Goal: Information Seeking & Learning: Learn about a topic

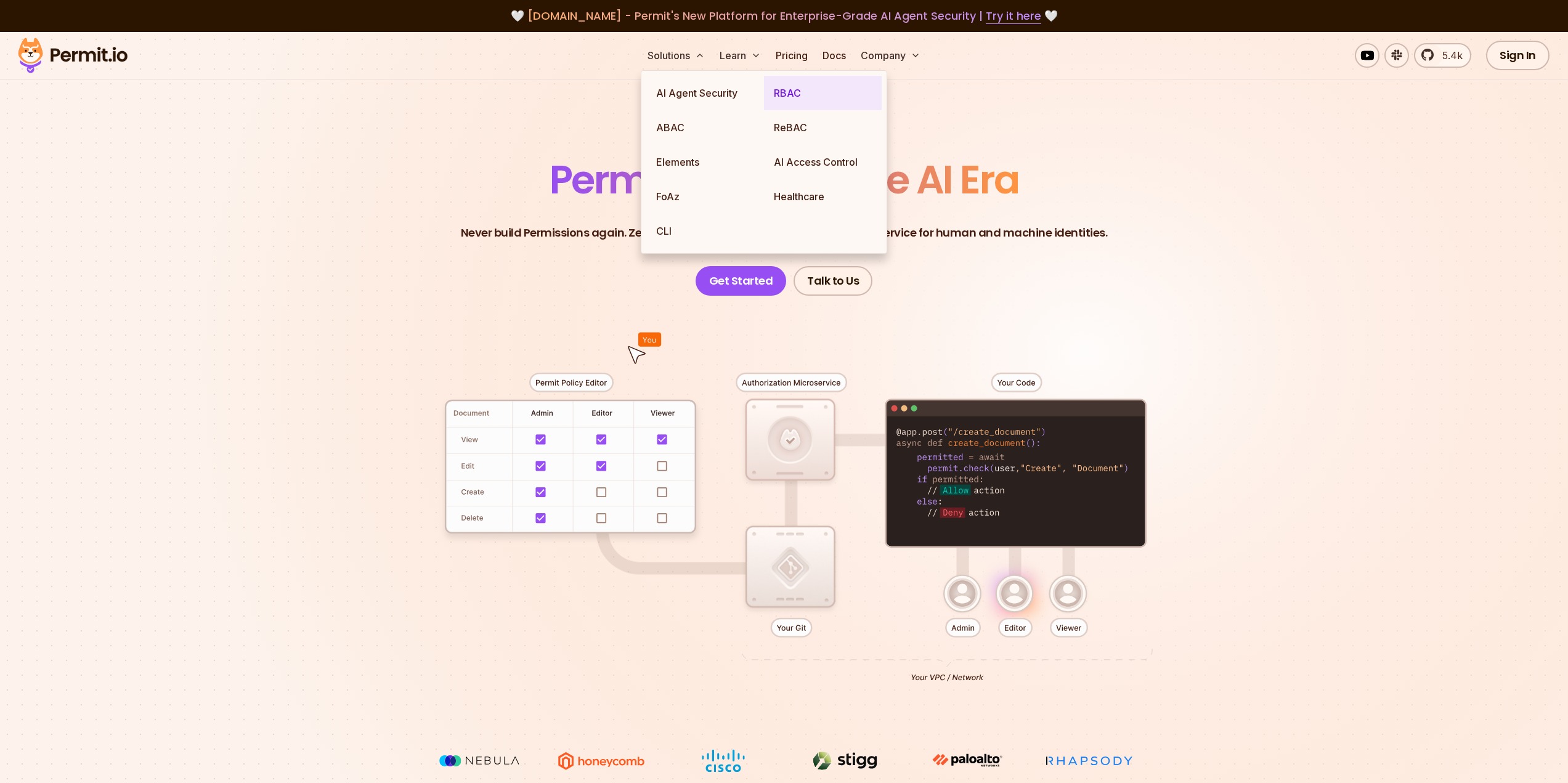
click at [793, 95] on link "RBAC" at bounding box center [823, 93] width 117 height 34
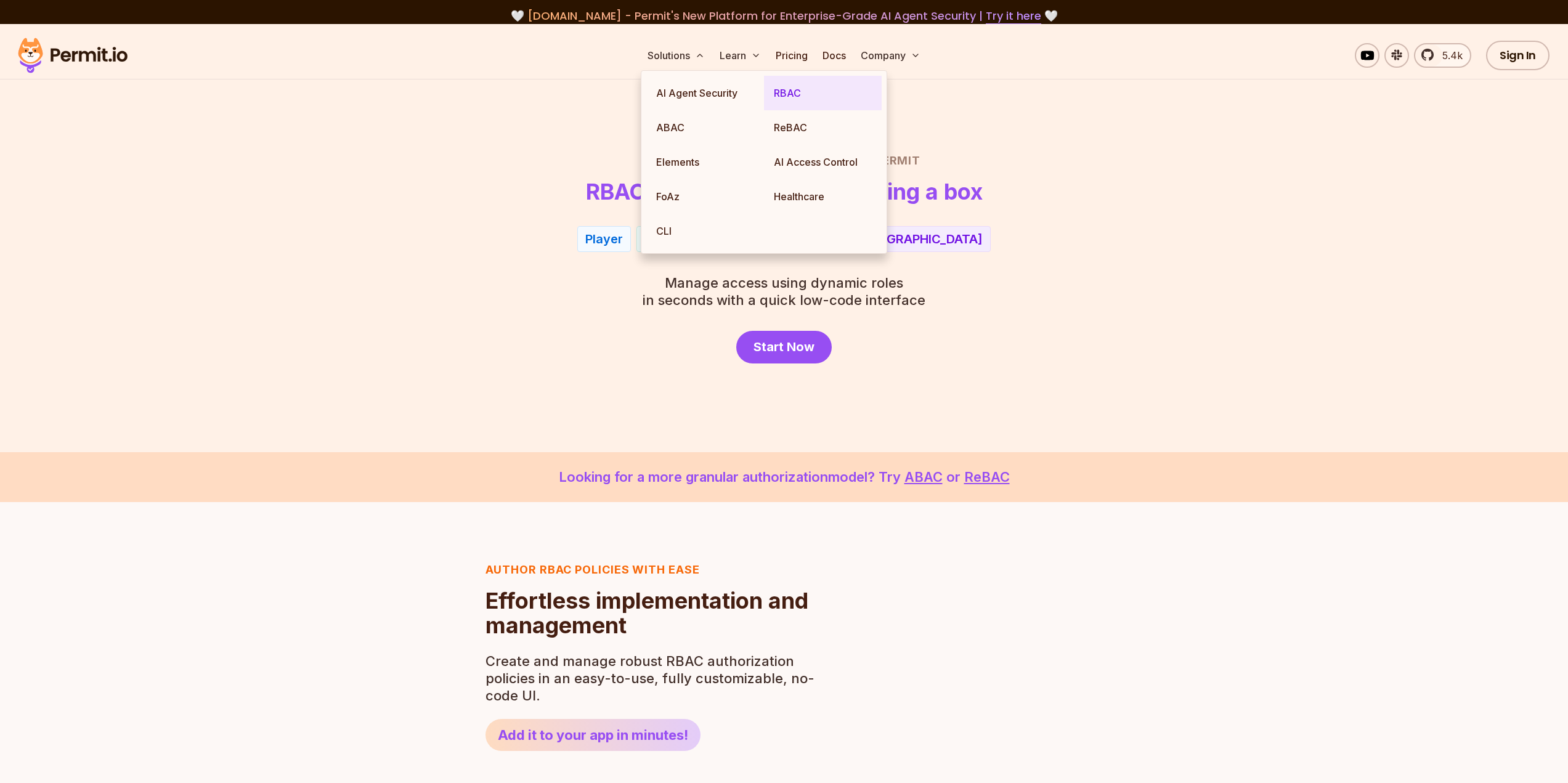
click at [793, 95] on link "RBAC" at bounding box center [823, 93] width 117 height 34
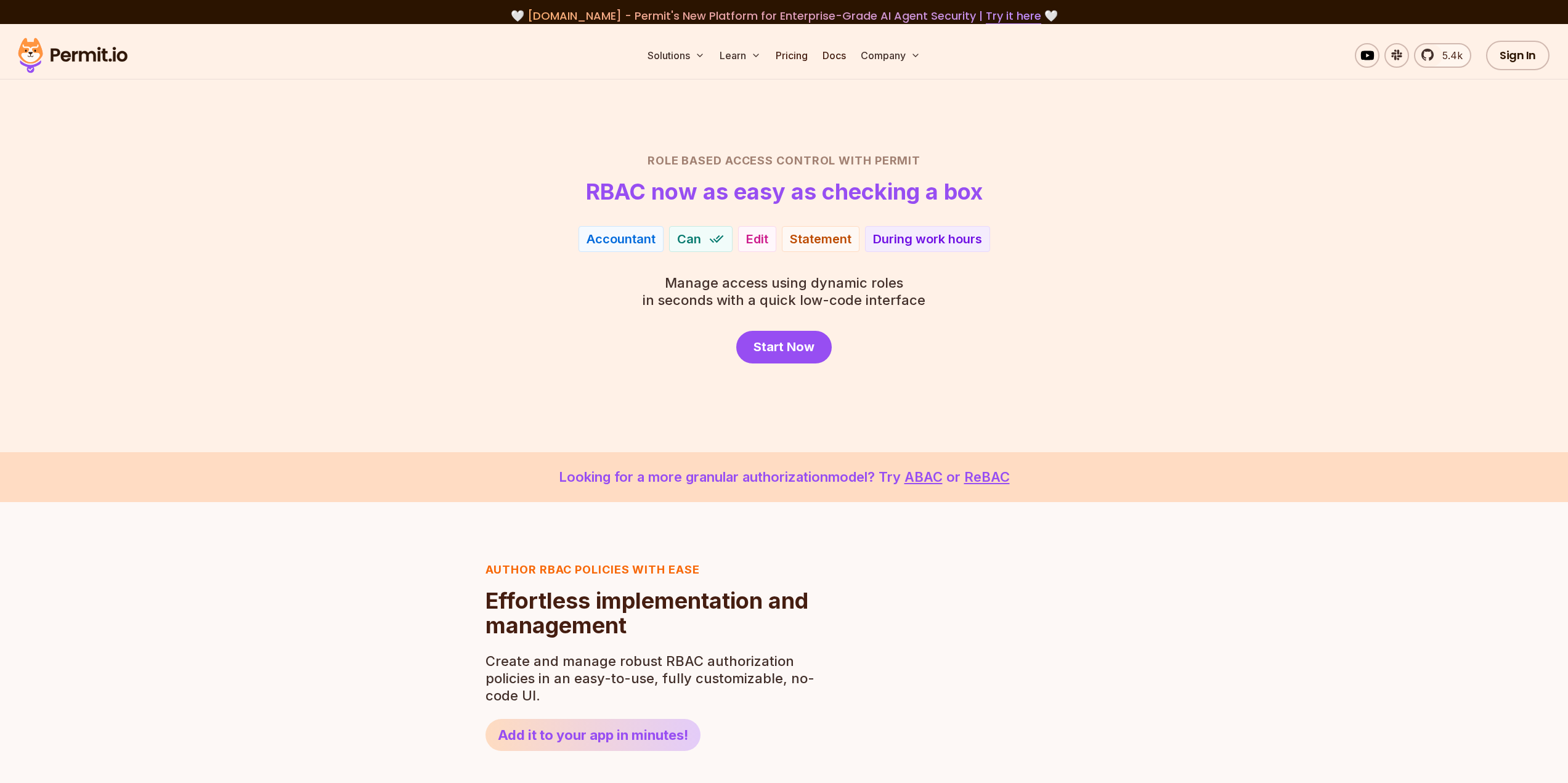
click at [1187, 322] on div "Role Based Access Control with Permit RBAC now as easy as checking a box Accoun…" at bounding box center [784, 258] width 862 height 211
drag, startPoint x: 926, startPoint y: 298, endPoint x: 620, endPoint y: 284, distance: 306.3
click at [620, 284] on div "Role Based Access Control with Permit RBAC now as easy as checking a box Player…" at bounding box center [784, 258] width 862 height 211
click at [549, 304] on div "Role Based Access Control with Permit RBAC now as easy as checking a box Player…" at bounding box center [784, 258] width 862 height 211
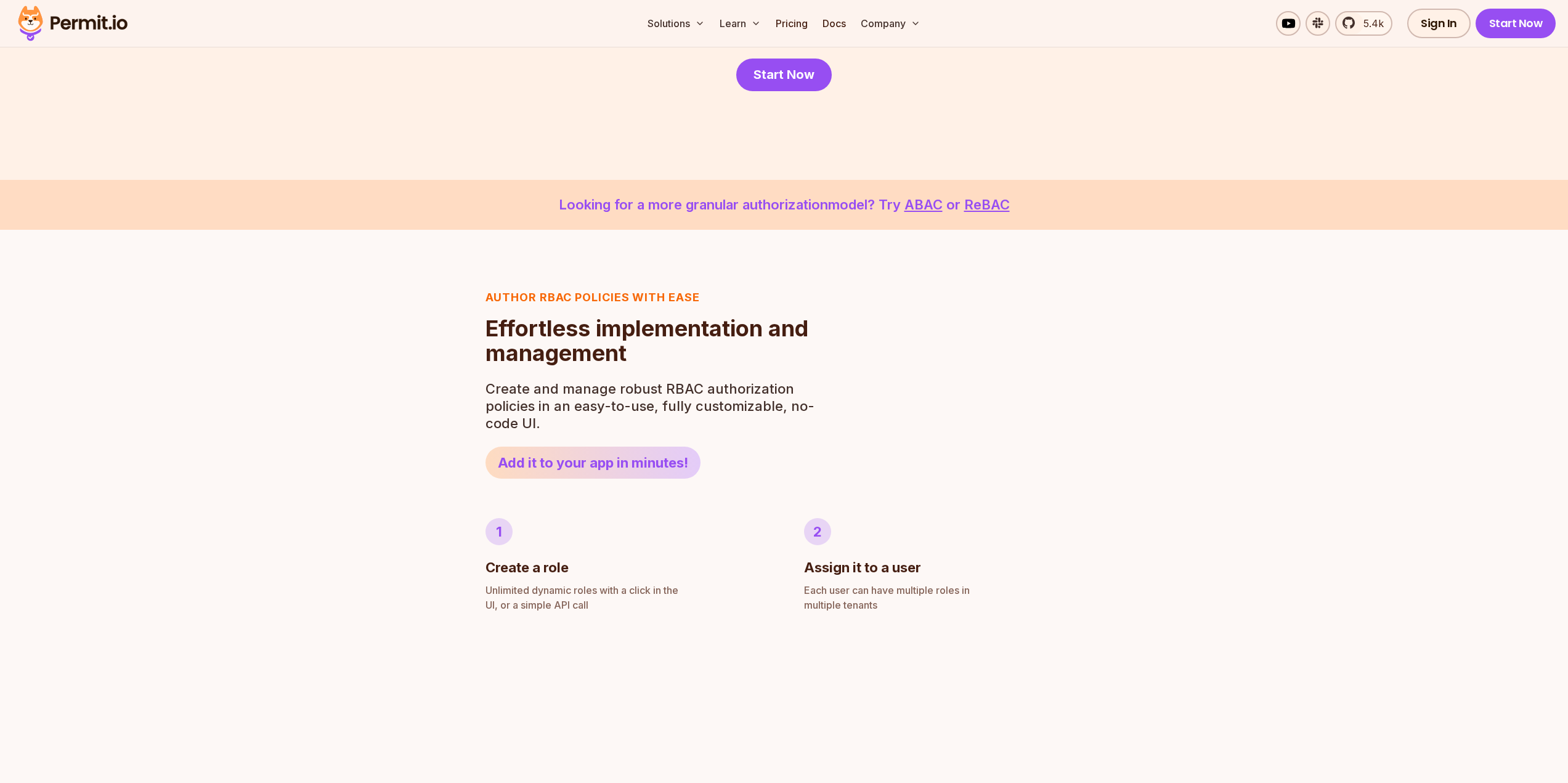
scroll to position [493, 0]
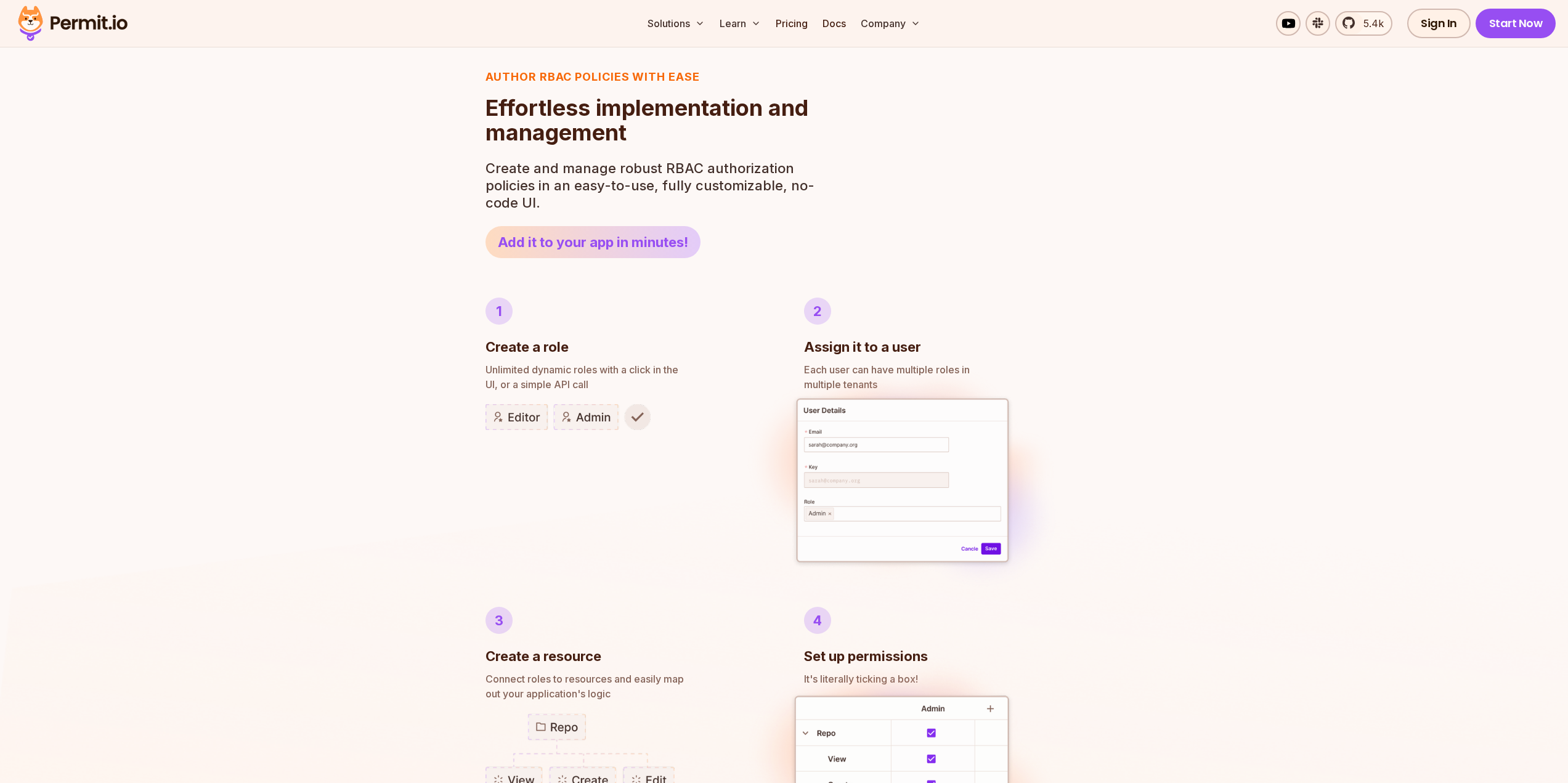
click at [526, 417] on img at bounding box center [567, 417] width 165 height 26
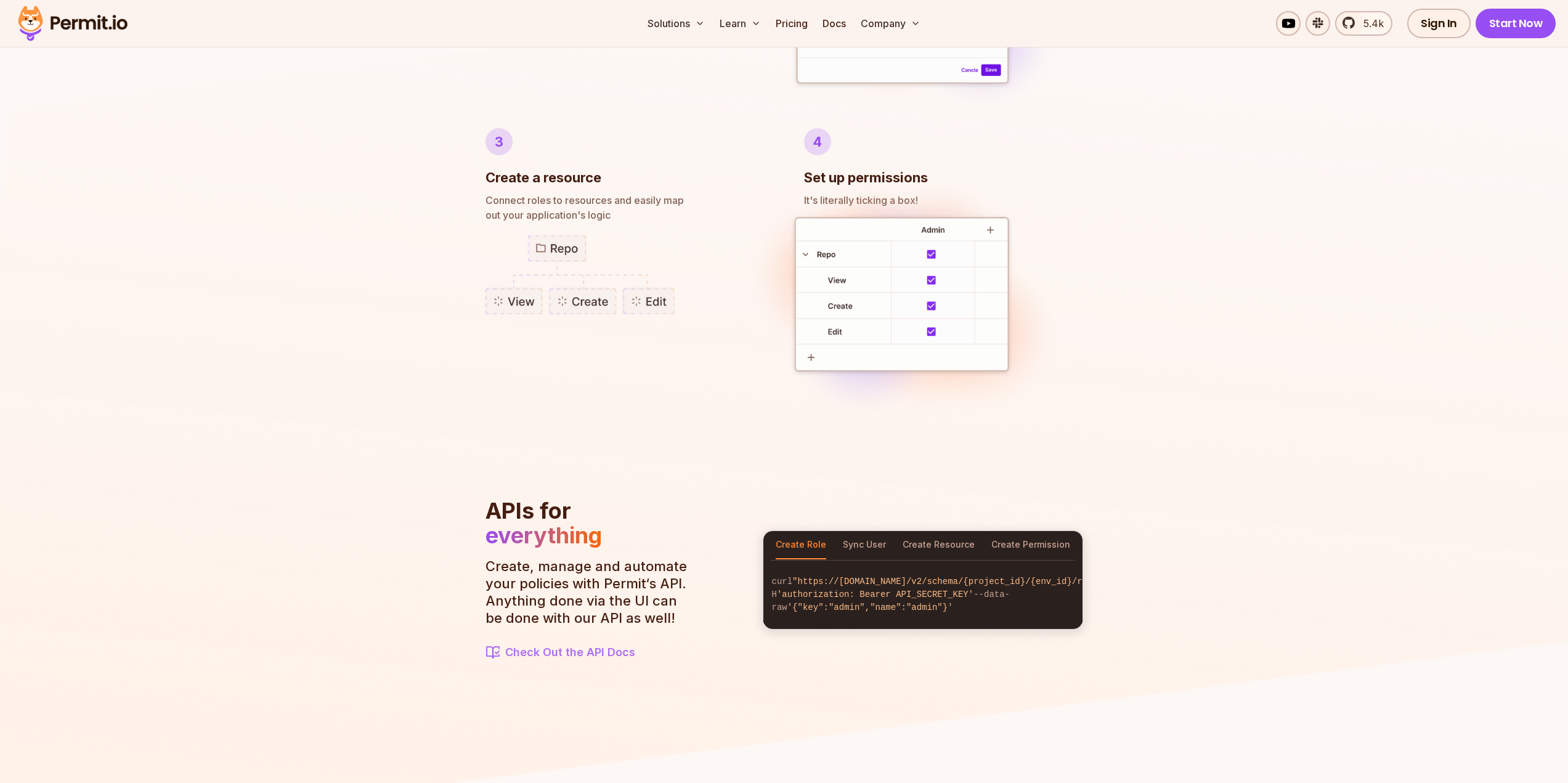
scroll to position [985, 0]
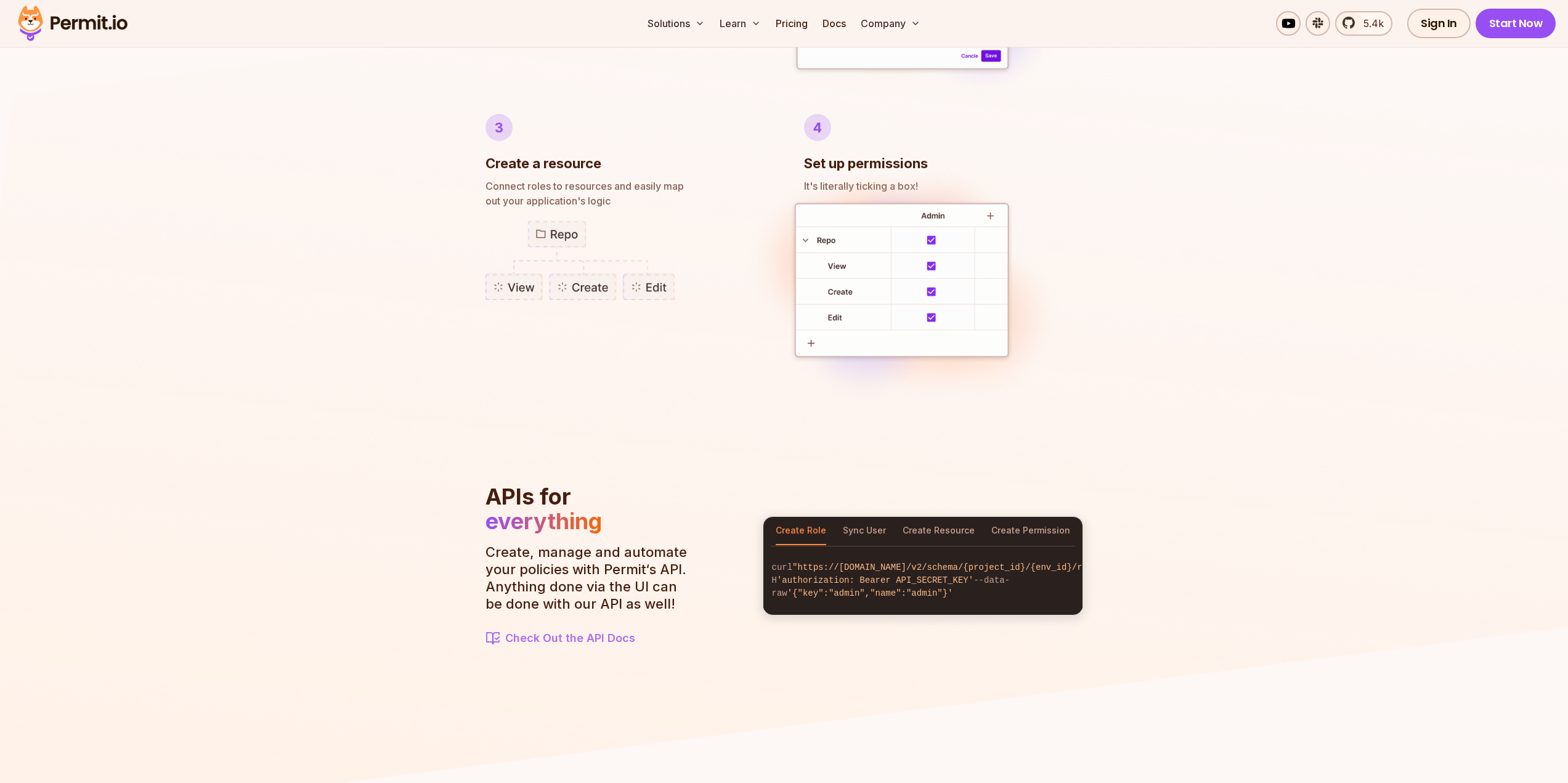
click at [1315, 558] on img at bounding box center [784, 357] width 1568 height 954
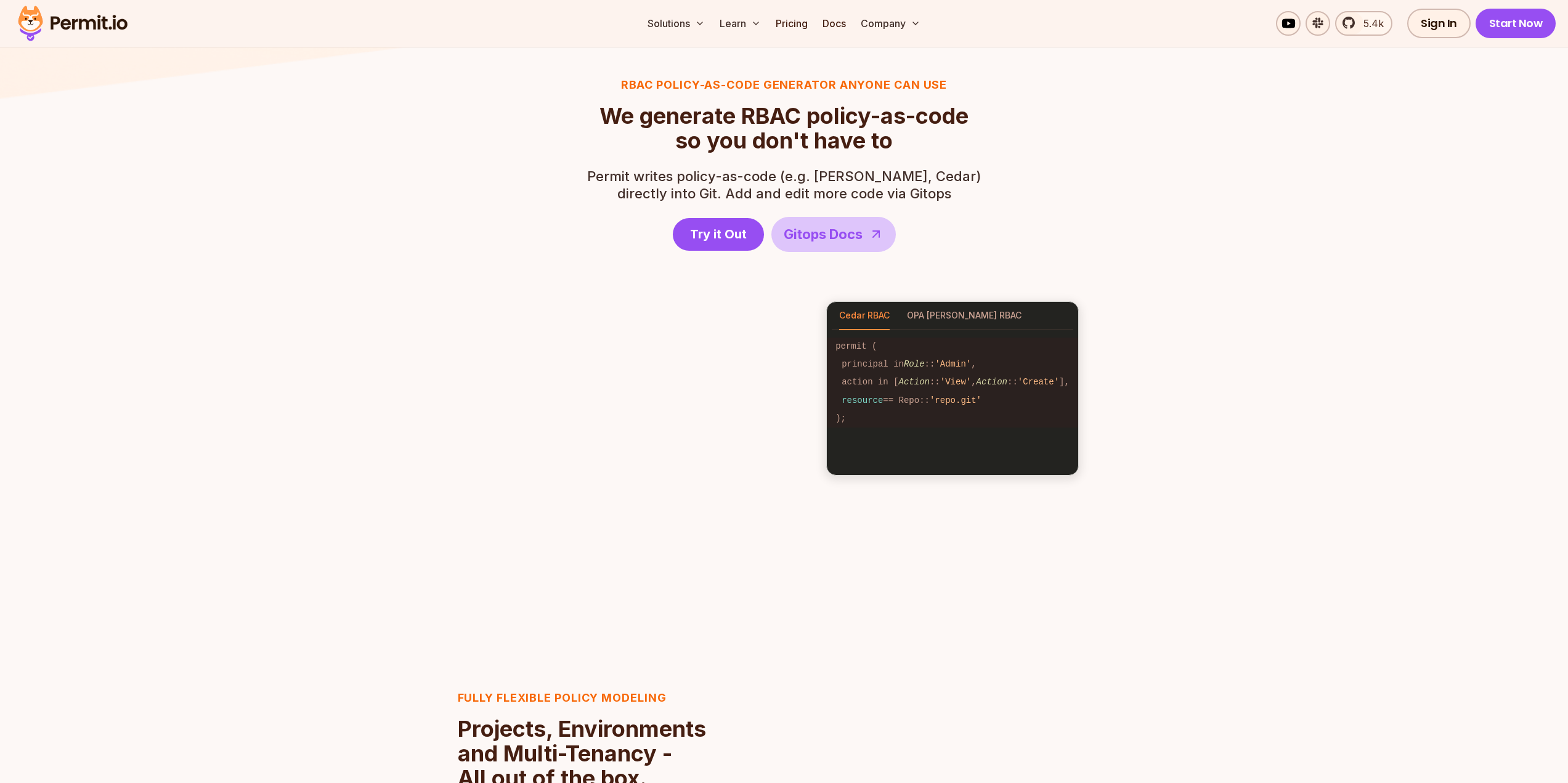
scroll to position [1725, 0]
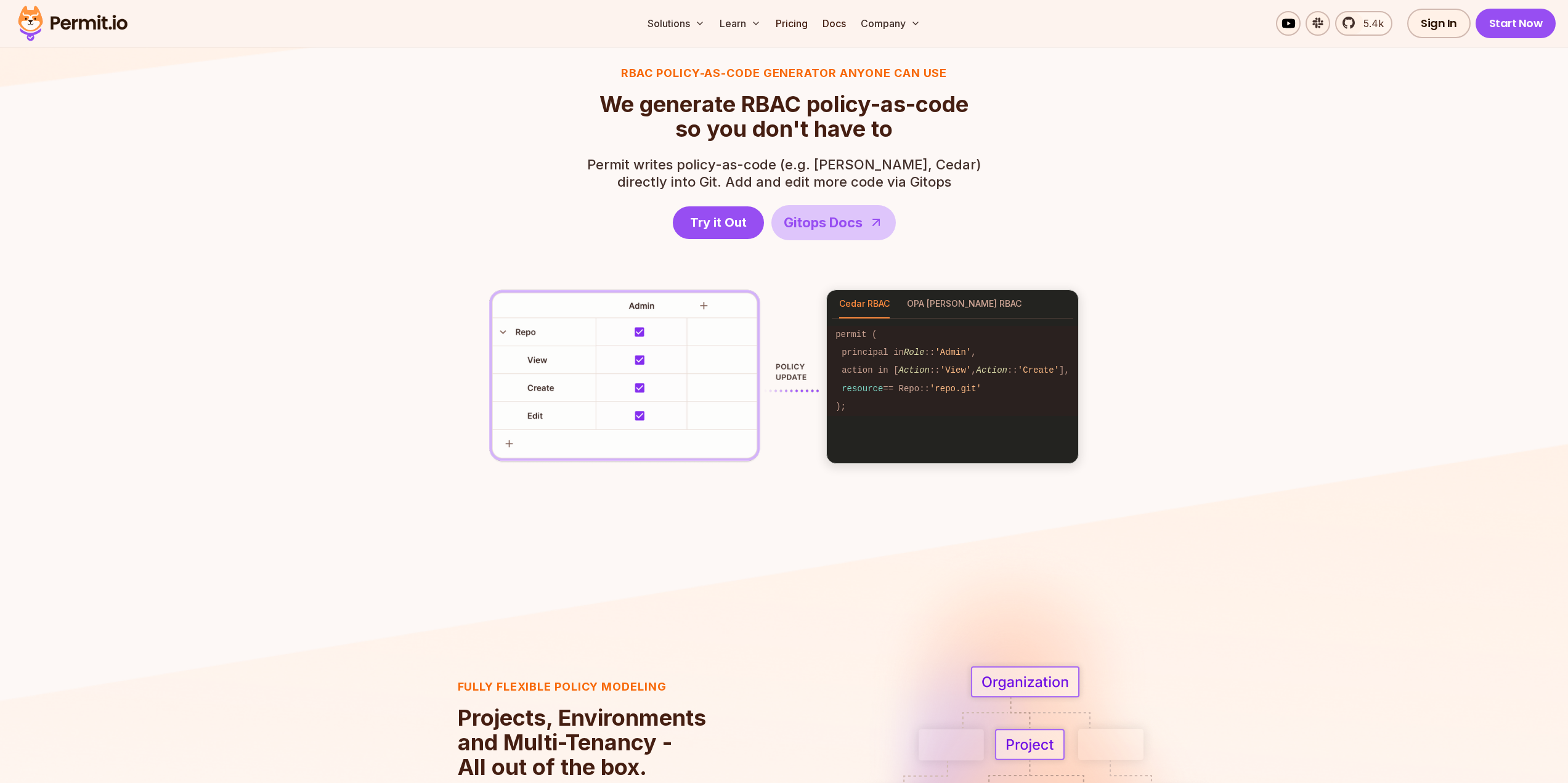
click at [1148, 444] on section "RBAC Policy-as-code generator anyone can use We generate RBAC policy-as-code so…" at bounding box center [784, 263] width 1568 height 556
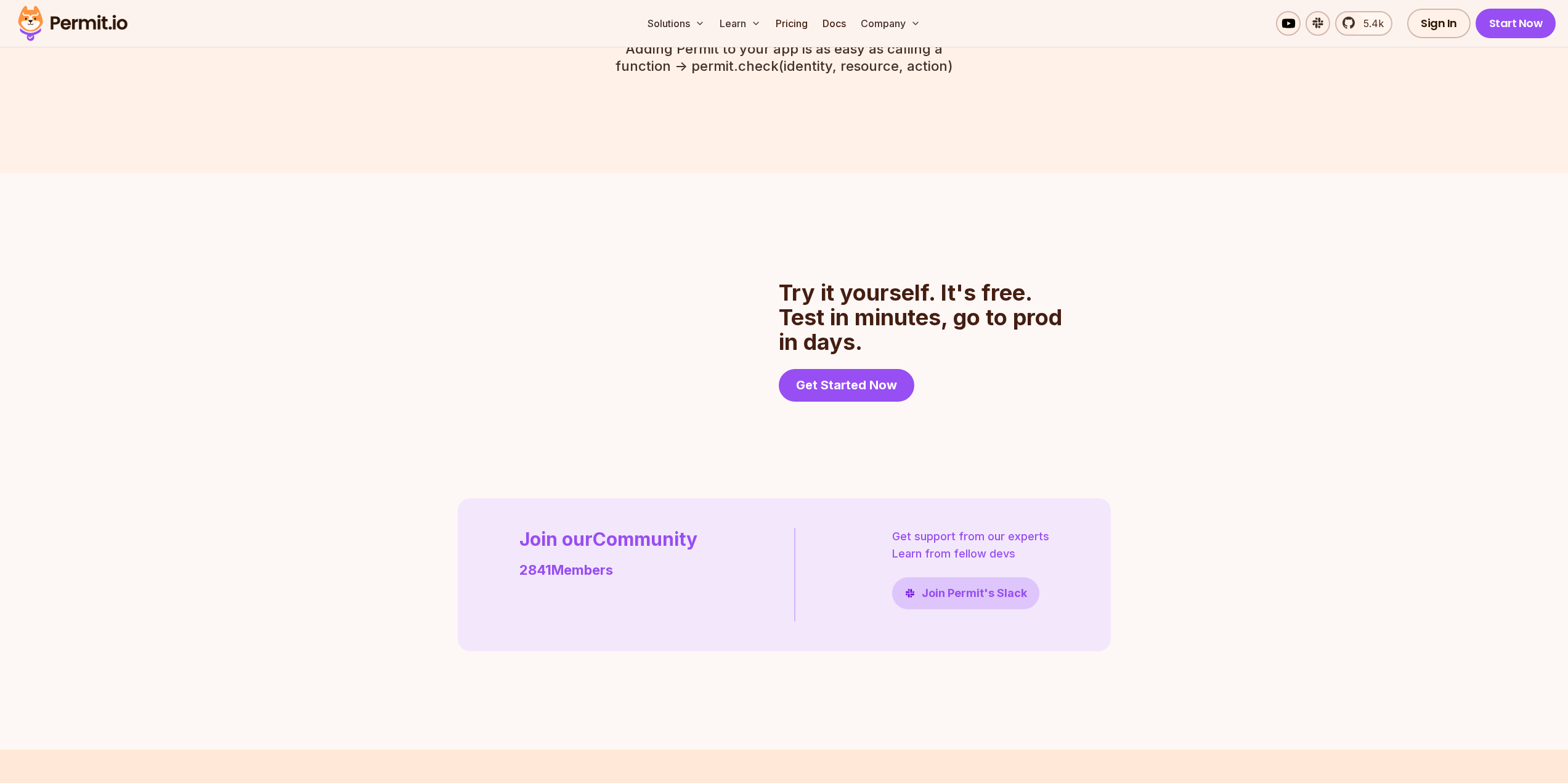
scroll to position [2908, 0]
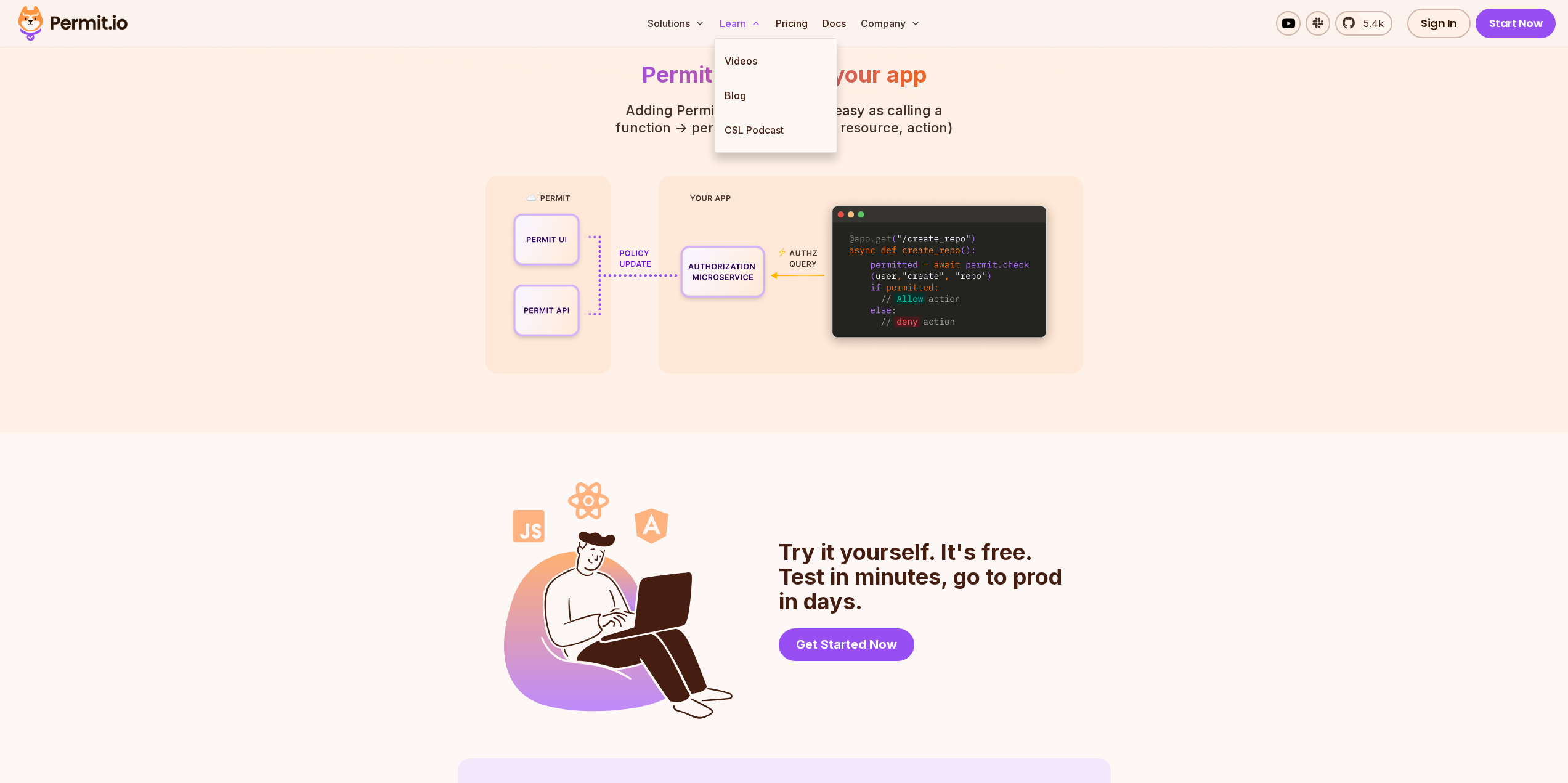
click at [749, 18] on button "Learn" at bounding box center [740, 23] width 51 height 24
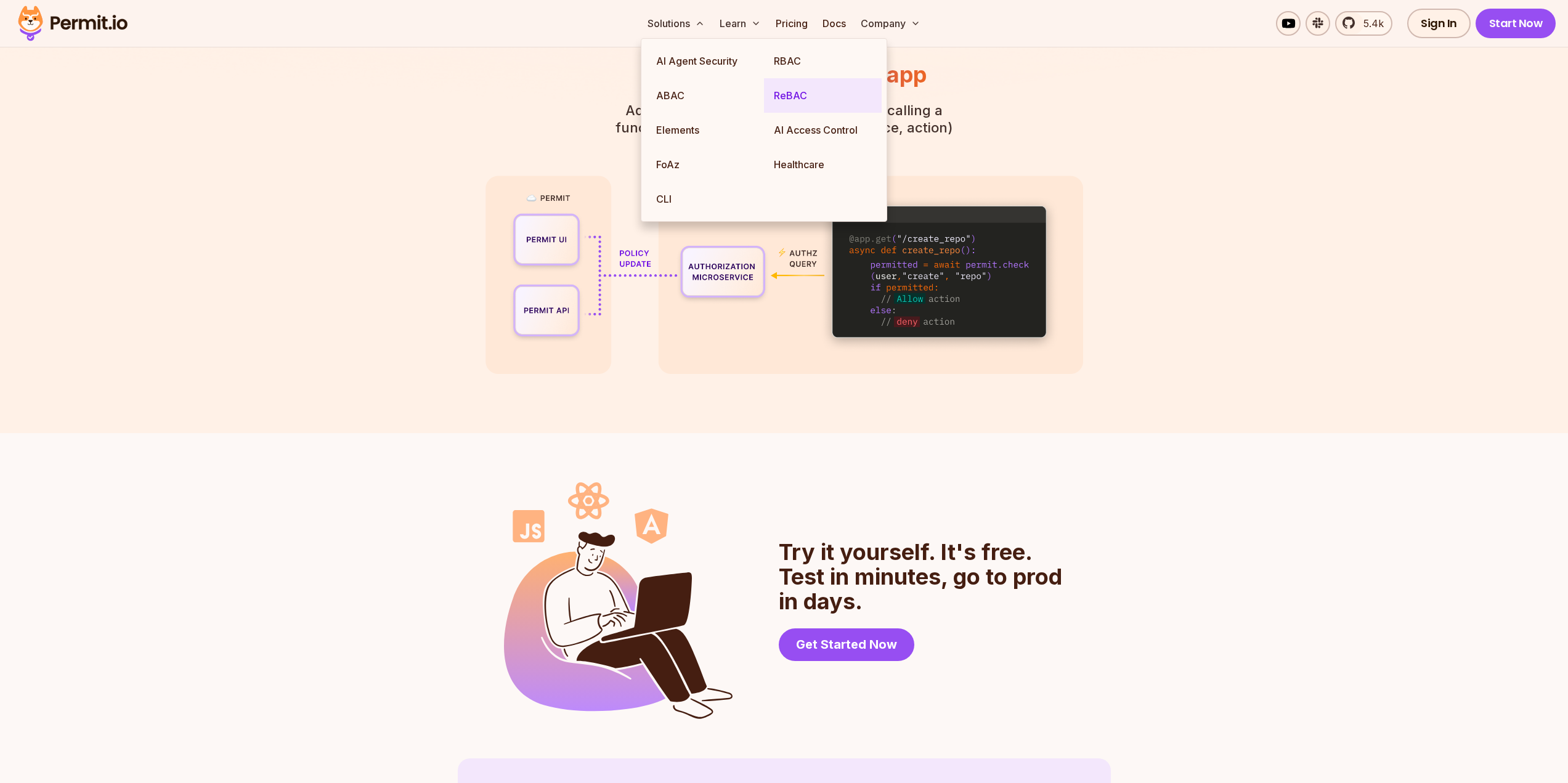
click at [798, 97] on link "ReBAC" at bounding box center [823, 96] width 117 height 34
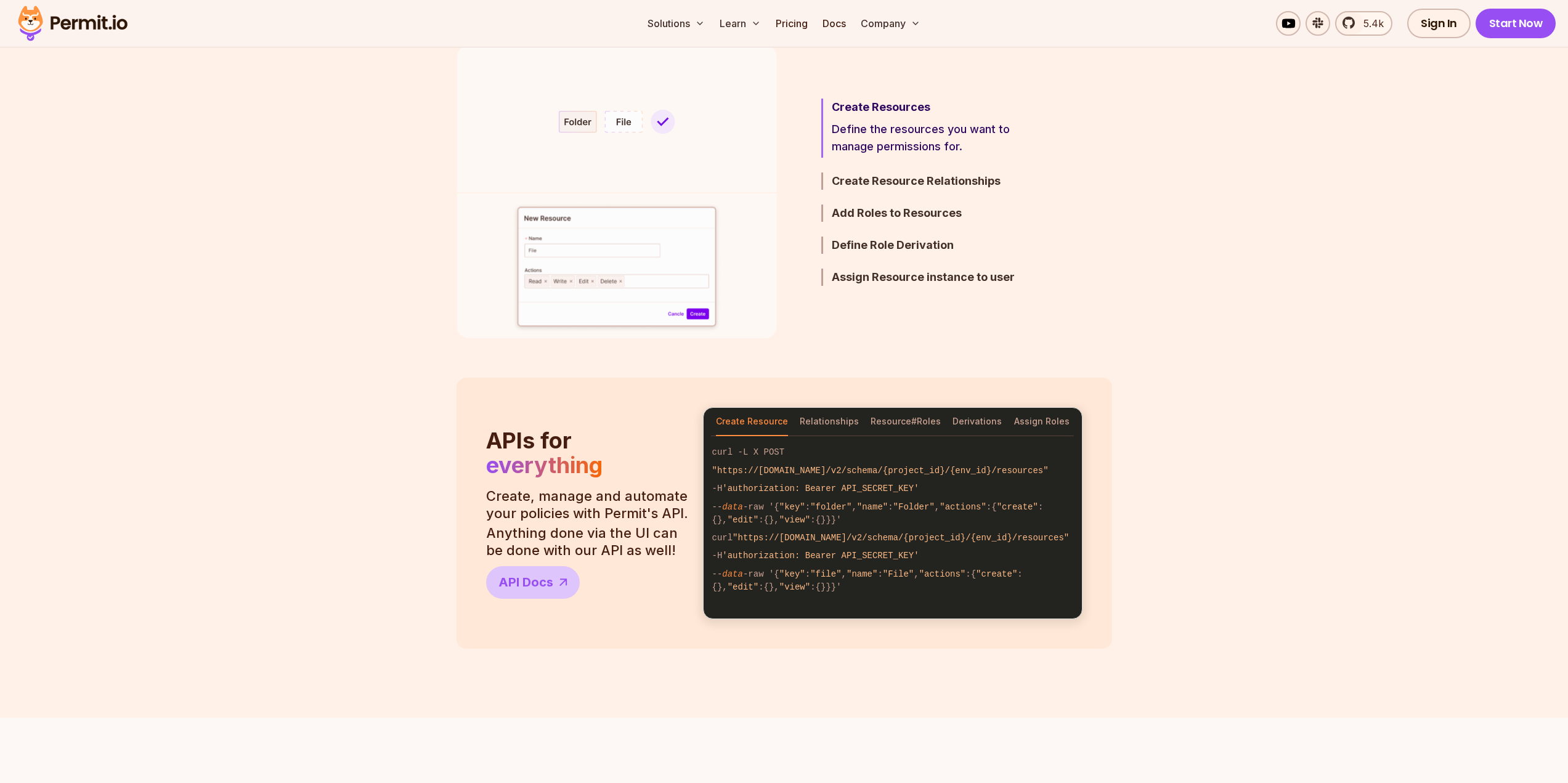
scroll to position [985, 0]
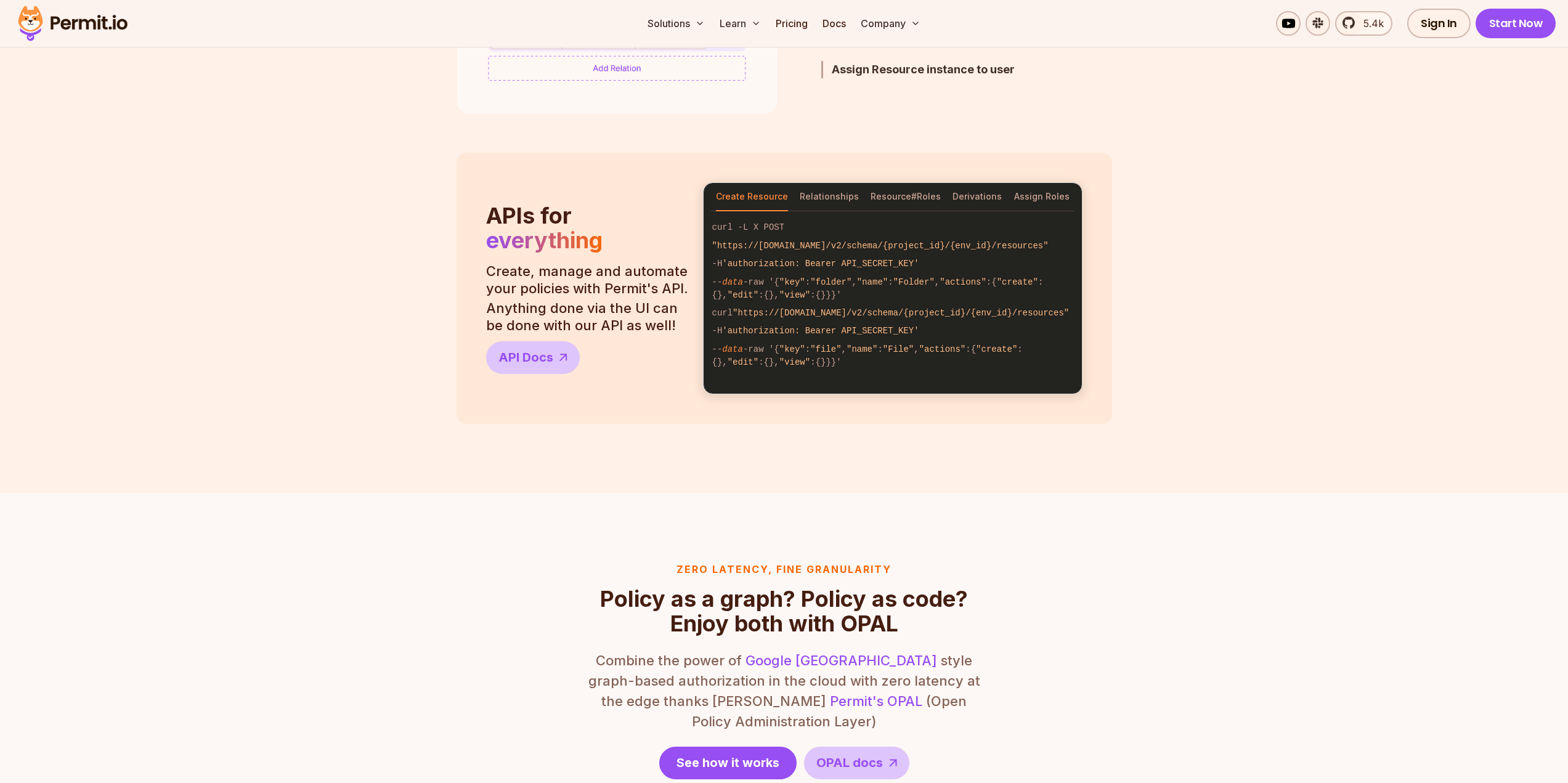
click at [892, 197] on button "Resource#Roles" at bounding box center [906, 197] width 70 height 28
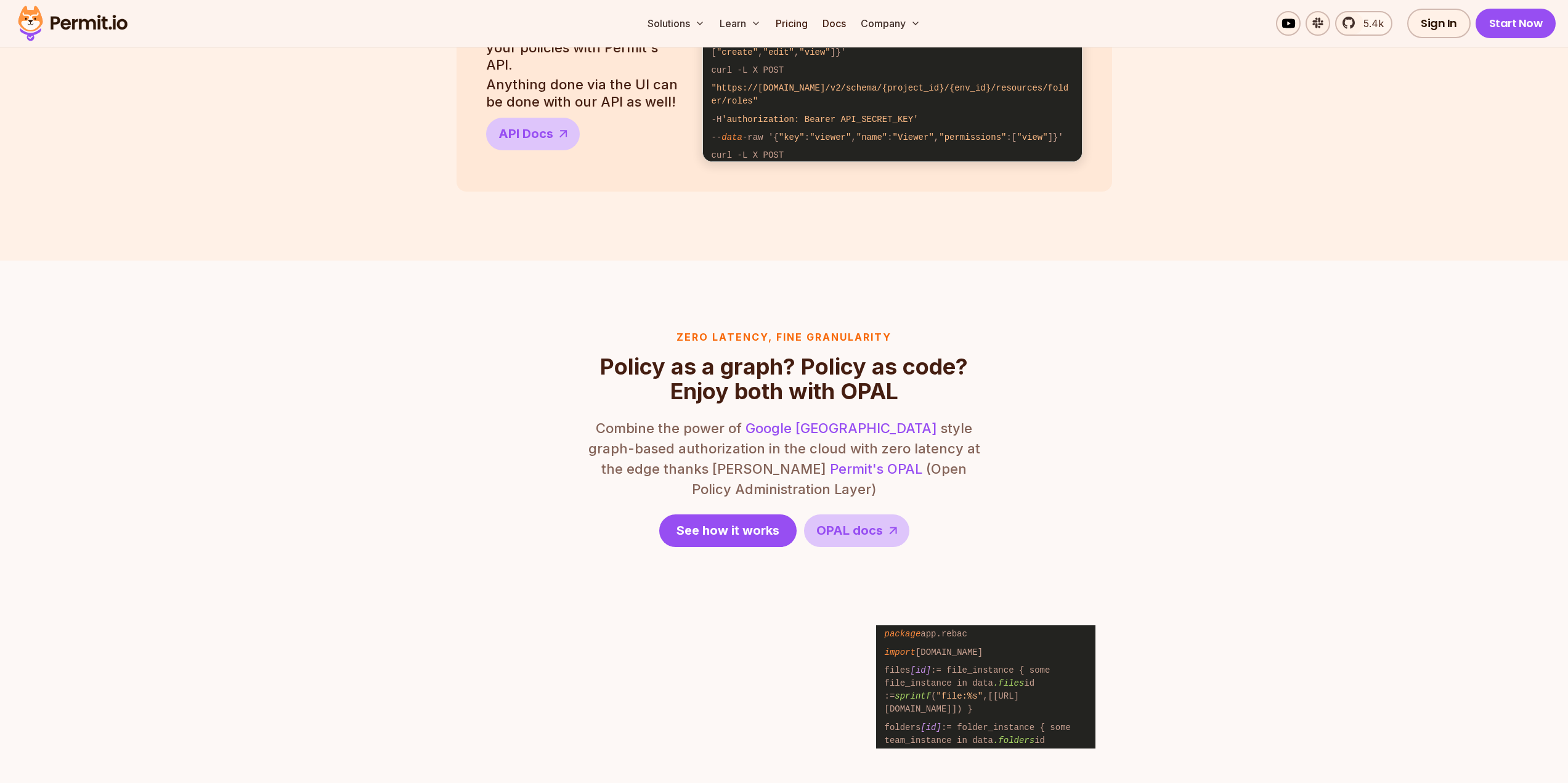
scroll to position [1231, 0]
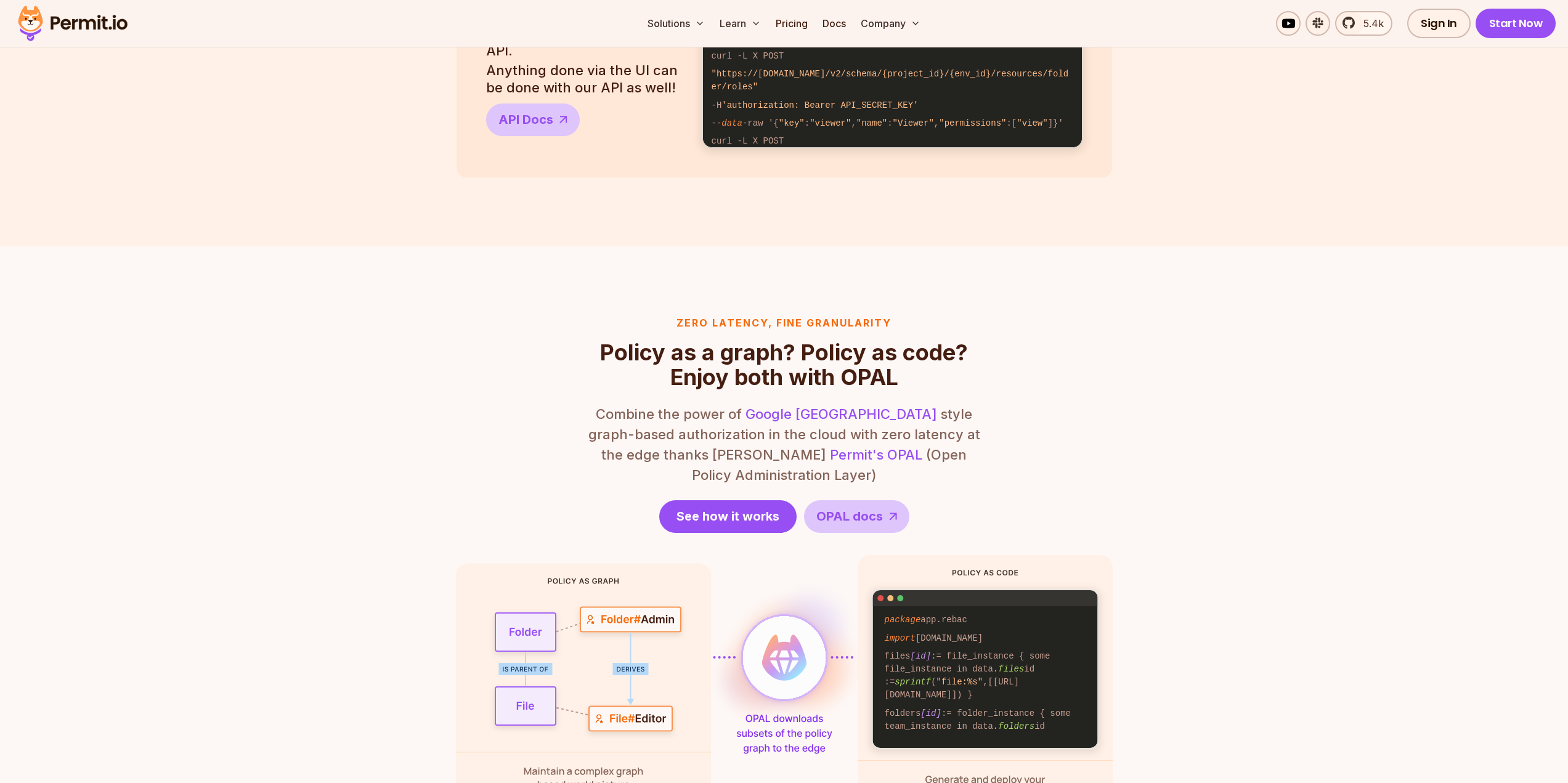
click at [1378, 443] on section "Zero latency, fine granularity Policy as a graph? Policy as code? Enjoy both wi…" at bounding box center [784, 563] width 1568 height 634
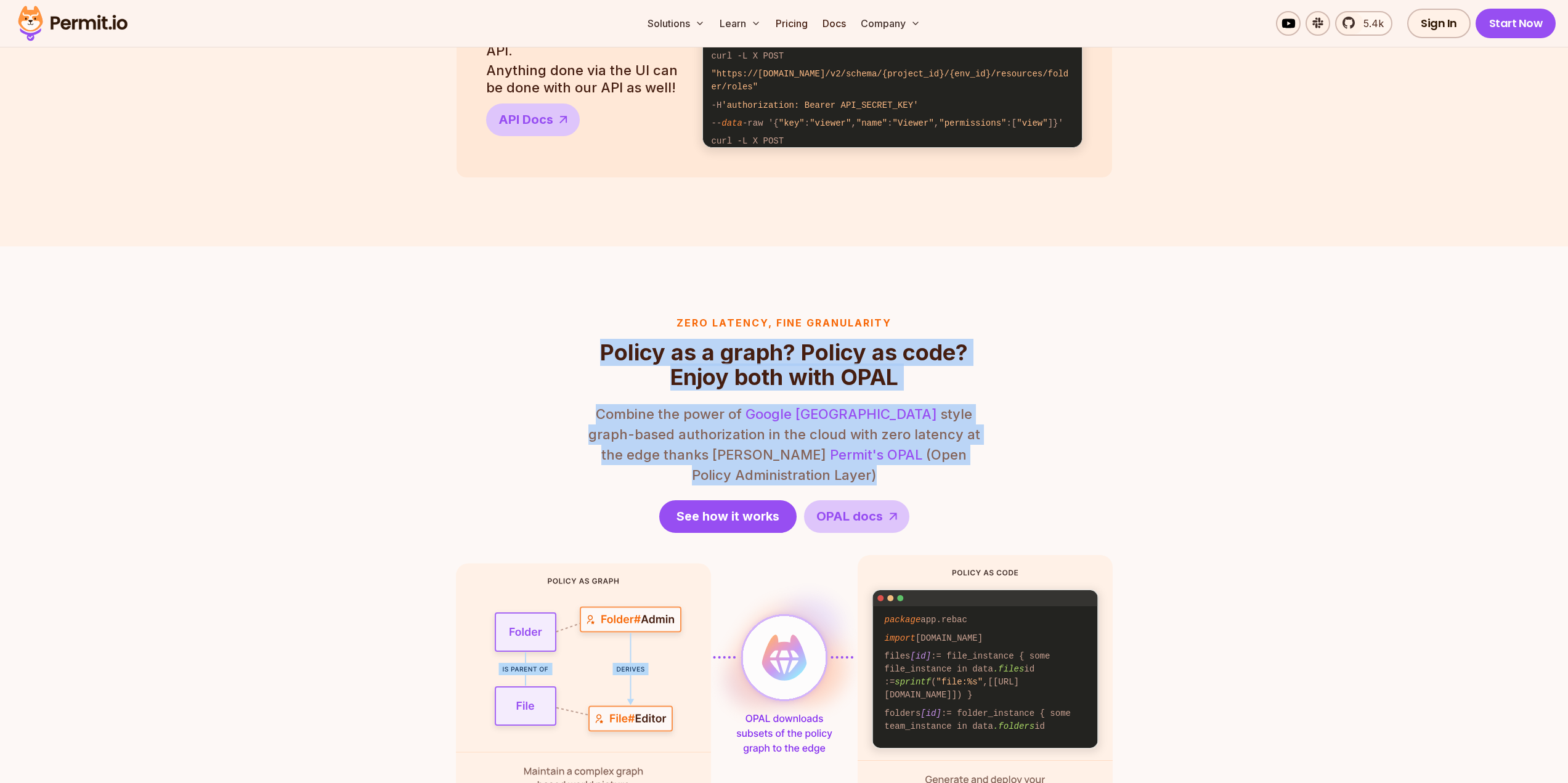
drag, startPoint x: 989, startPoint y: 452, endPoint x: 594, endPoint y: 348, distance: 408.5
click at [574, 348] on div "Zero latency, fine granularity Policy as a graph? Policy as code? Enjoy both wi…" at bounding box center [784, 564] width 657 height 496
click at [596, 348] on h2 "Policy as a graph? Policy as code? Enjoy both with OPAL" at bounding box center [784, 364] width 394 height 50
drag, startPoint x: 596, startPoint y: 348, endPoint x: 1022, endPoint y: 461, distance: 440.7
click at [1022, 461] on div "Zero latency, fine granularity Policy as a graph? Policy as code? Enjoy both wi…" at bounding box center [784, 564] width 657 height 496
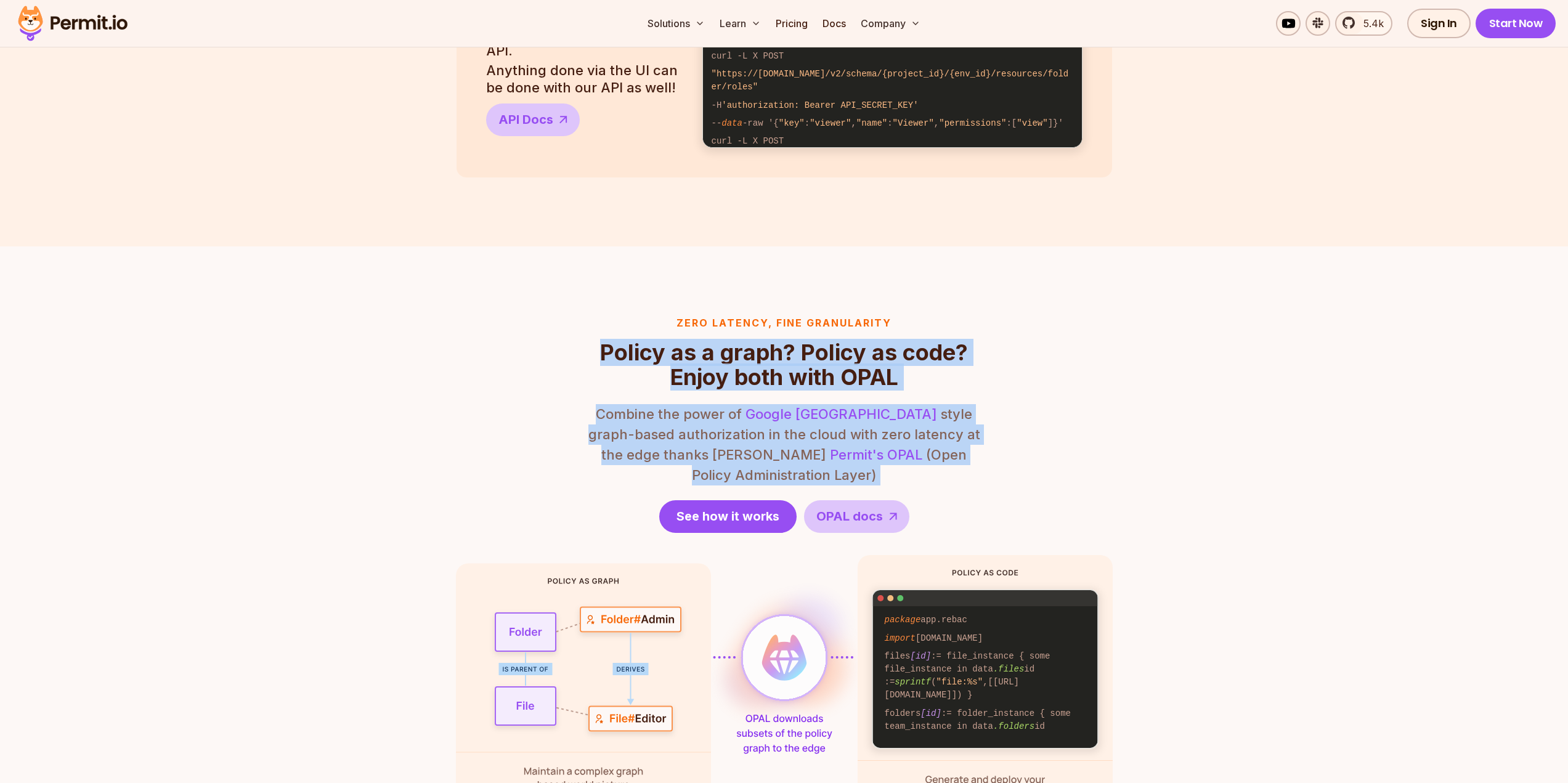
click at [985, 461] on div "Zero latency, fine granularity Policy as a graph? Policy as code? Enjoy both wi…" at bounding box center [784, 564] width 657 height 496
drag, startPoint x: 655, startPoint y: 364, endPoint x: 573, endPoint y: 318, distance: 94.0
click at [573, 318] on div "Zero latency, fine granularity Policy as a graph? Policy as code? Enjoy both wi…" at bounding box center [784, 564] width 657 height 496
click at [613, 337] on div "Zero latency, fine granularity Policy as a graph? Policy as code? Enjoy both wi…" at bounding box center [784, 353] width 394 height 74
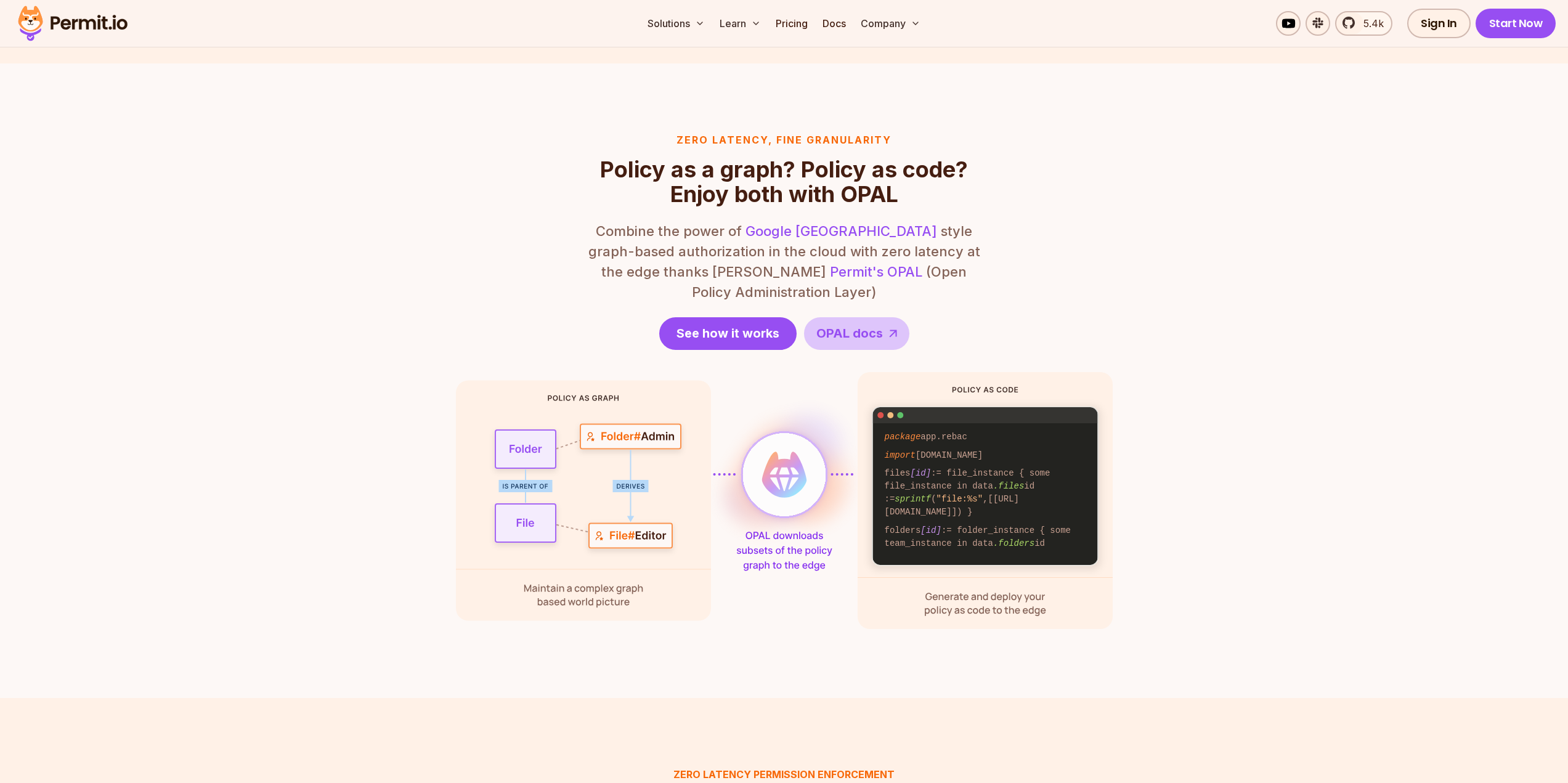
scroll to position [1540, 0]
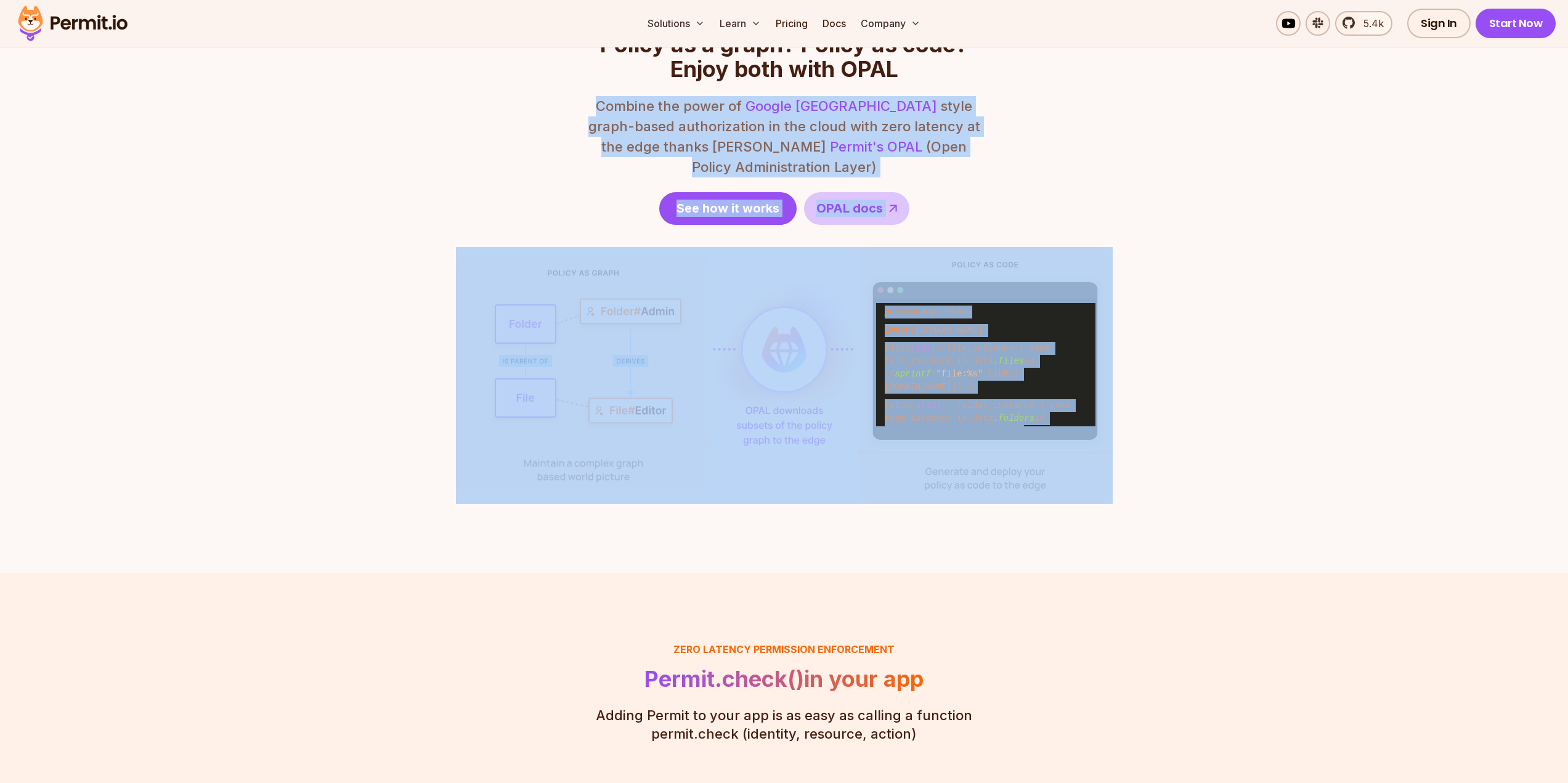
drag, startPoint x: 1083, startPoint y: 473, endPoint x: 583, endPoint y: 110, distance: 617.9
click at [583, 110] on div "Zero latency, fine granularity Policy as a graph? Policy as code? Enjoy both wi…" at bounding box center [784, 255] width 657 height 496
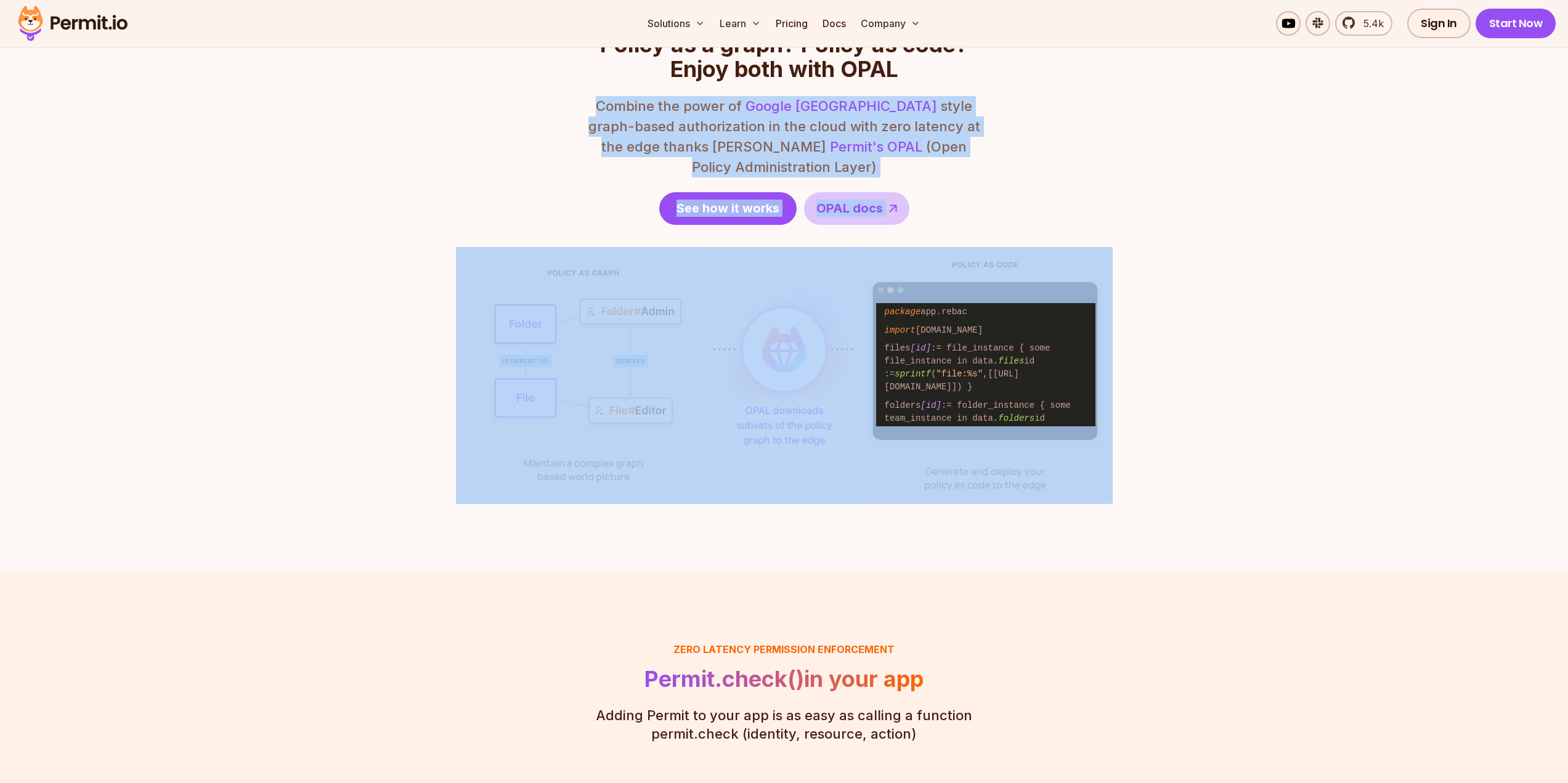
drag, startPoint x: 583, startPoint y: 110, endPoint x: 1137, endPoint y: 474, distance: 662.9
click at [1130, 471] on section "Zero latency, fine granularity Policy as a graph? Policy as code? Enjoy both wi…" at bounding box center [784, 255] width 1568 height 634
click at [1138, 474] on section "Zero latency, fine granularity Policy as a graph? Policy as code? Enjoy both wi…" at bounding box center [784, 255] width 1568 height 634
click at [1144, 472] on section "Zero latency, fine granularity Policy as a graph? Policy as code? Enjoy both wi…" at bounding box center [784, 255] width 1568 height 634
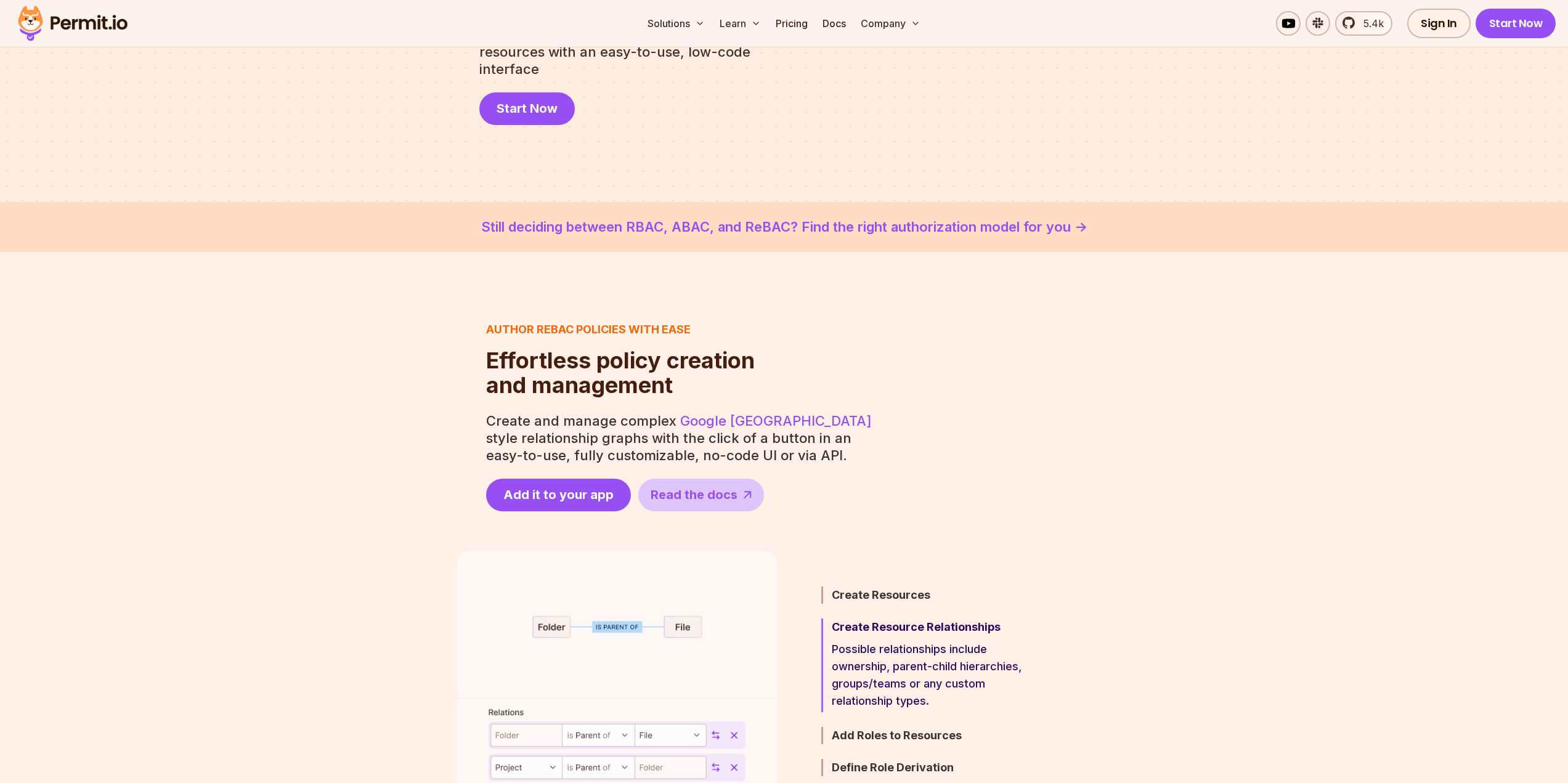
scroll to position [0, 0]
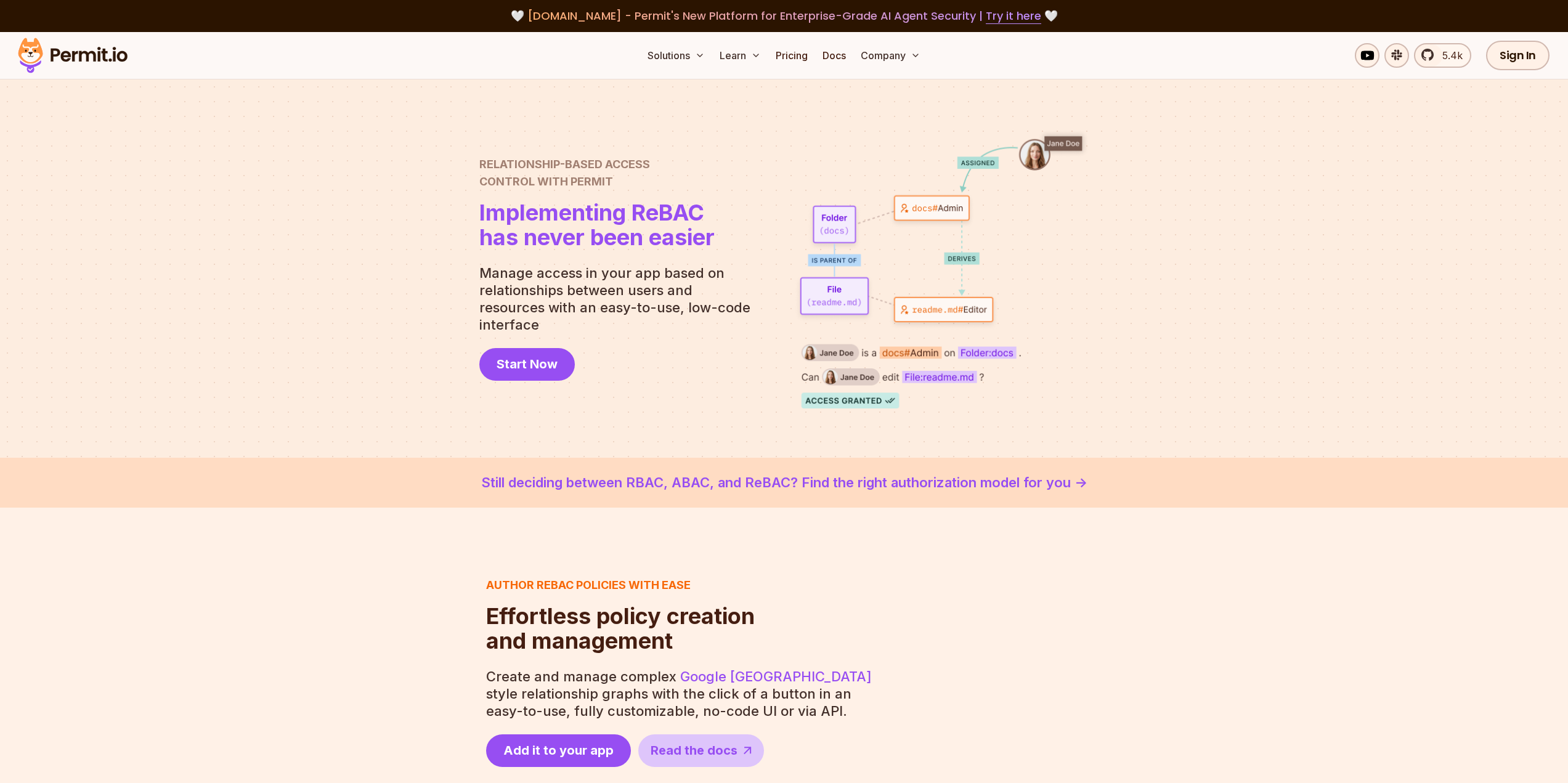
click at [882, 727] on div "Author ReBAC policies with ease Effortless policy creation and management Effor…" at bounding box center [784, 671] width 655 height 190
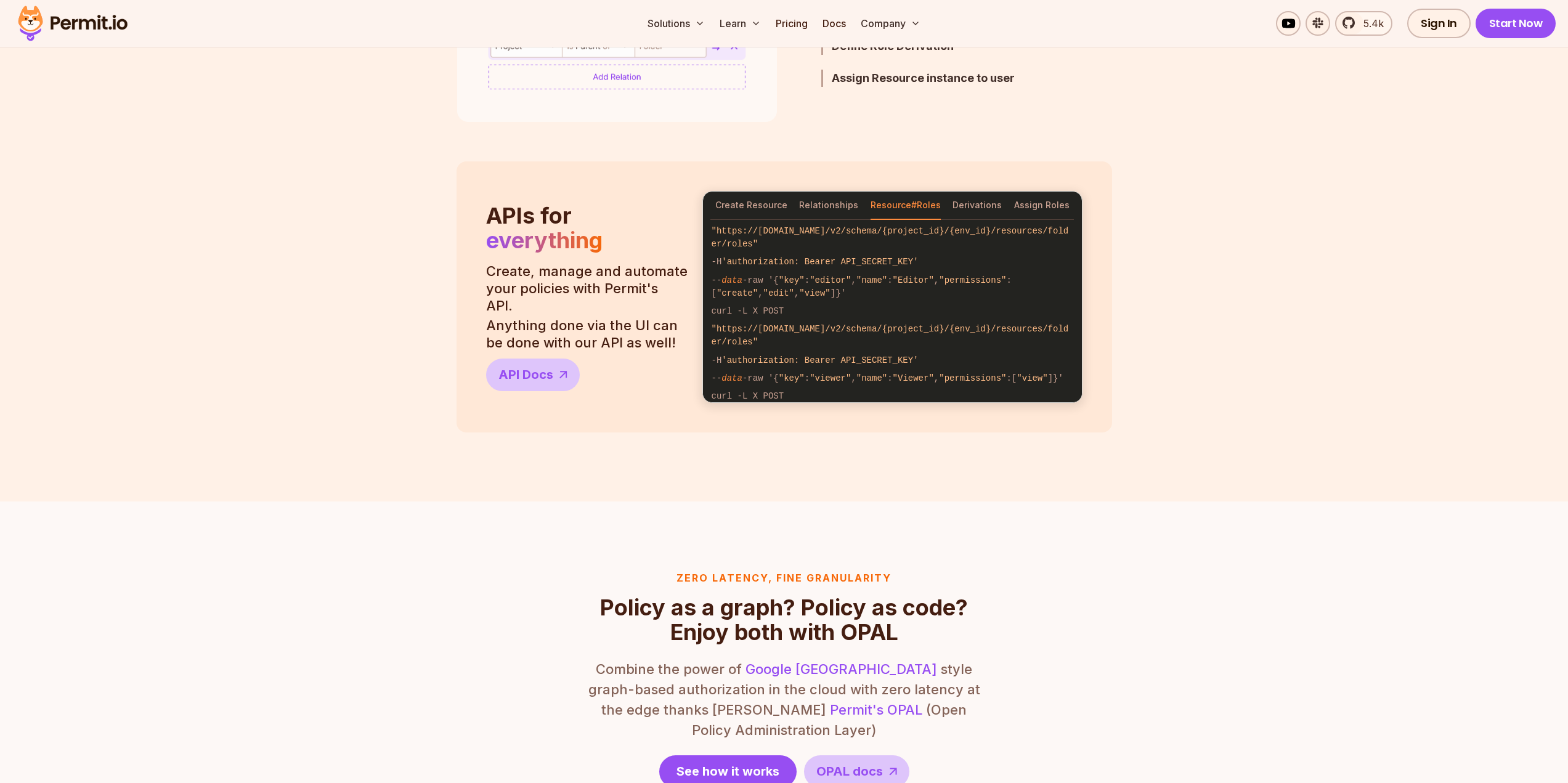
scroll to position [985, 0]
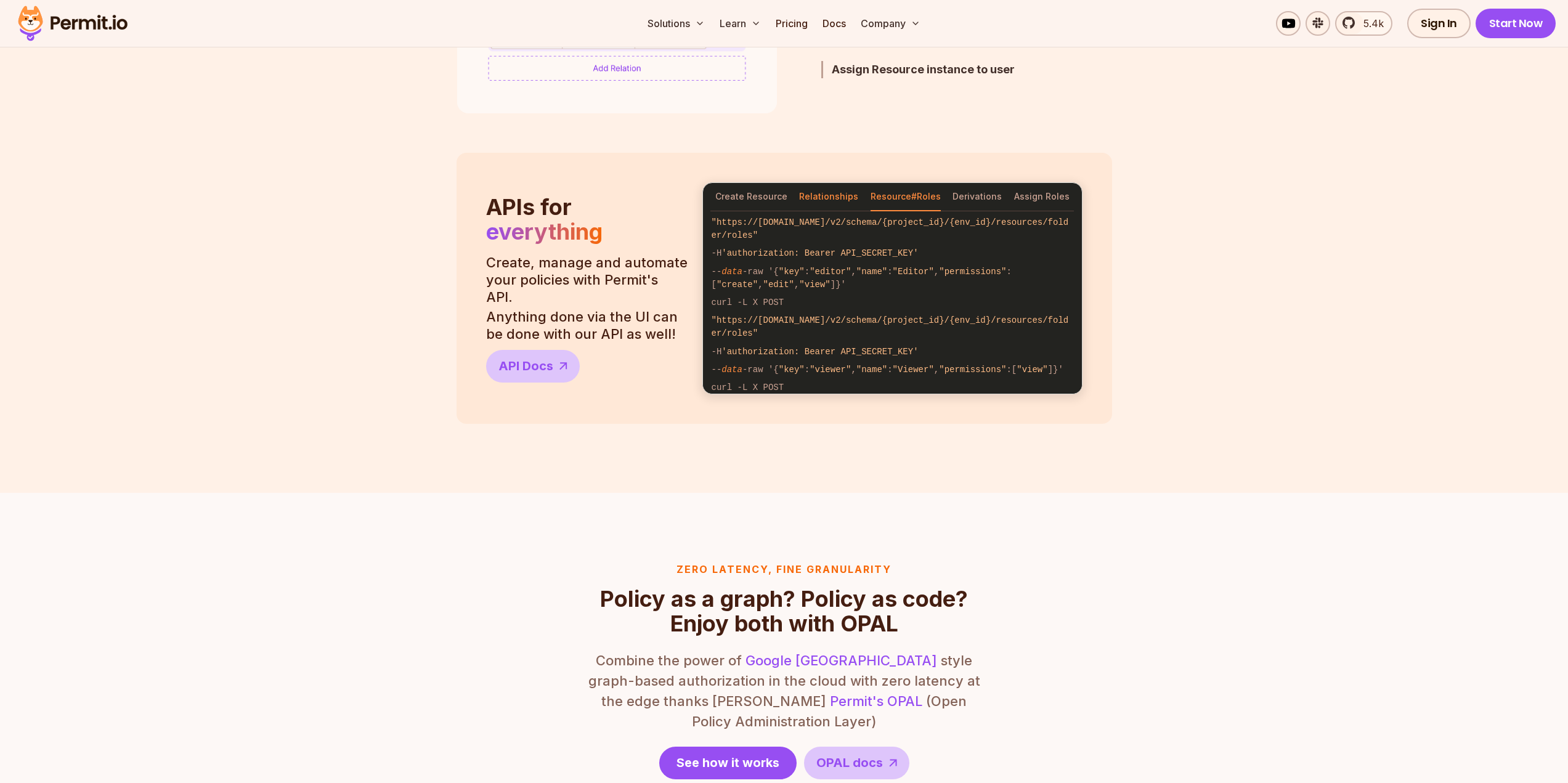
click at [847, 193] on button "Relationships" at bounding box center [828, 197] width 60 height 28
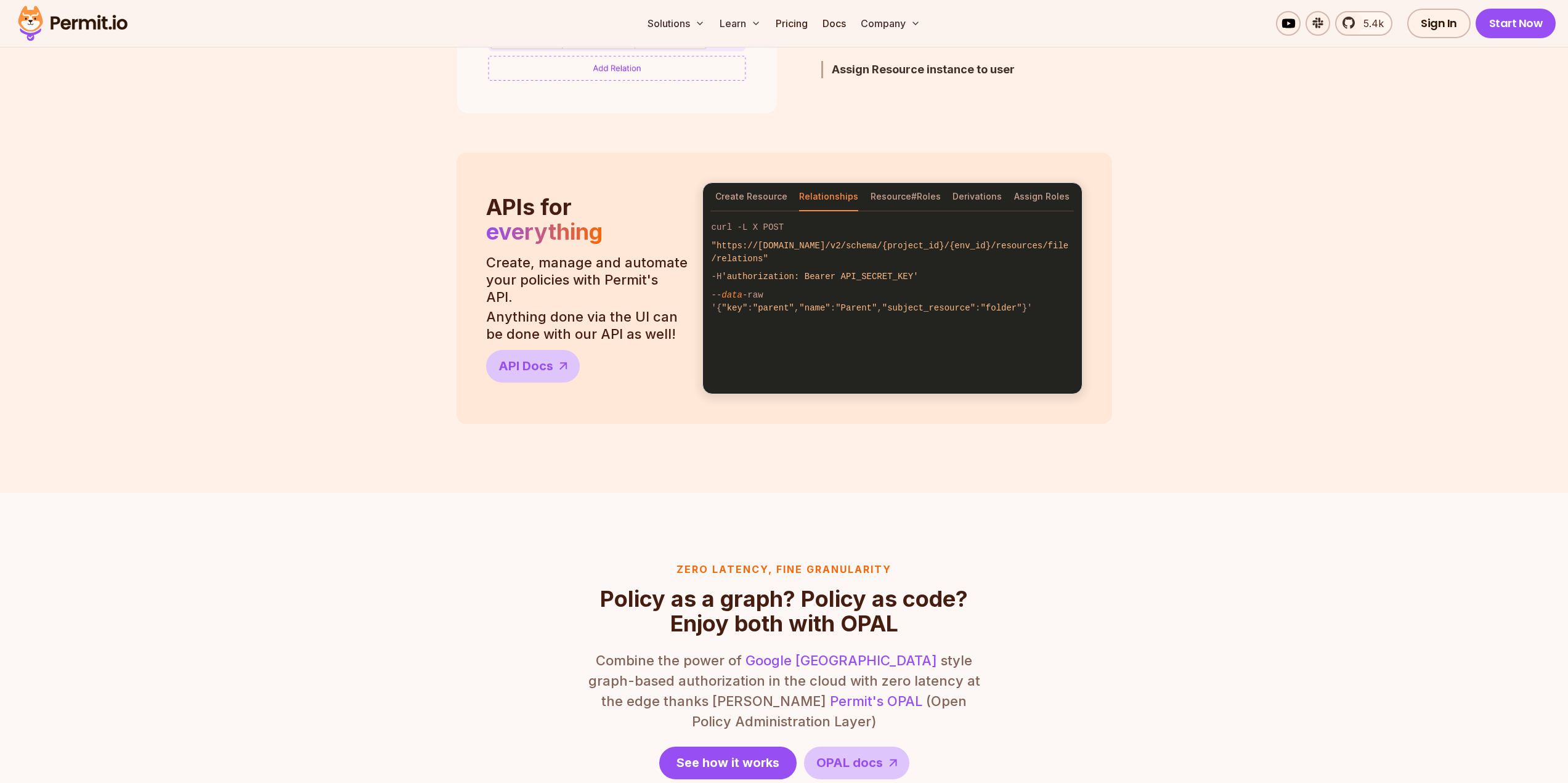
scroll to position [0, 0]
click at [958, 196] on button "Derivations" at bounding box center [976, 197] width 50 height 28
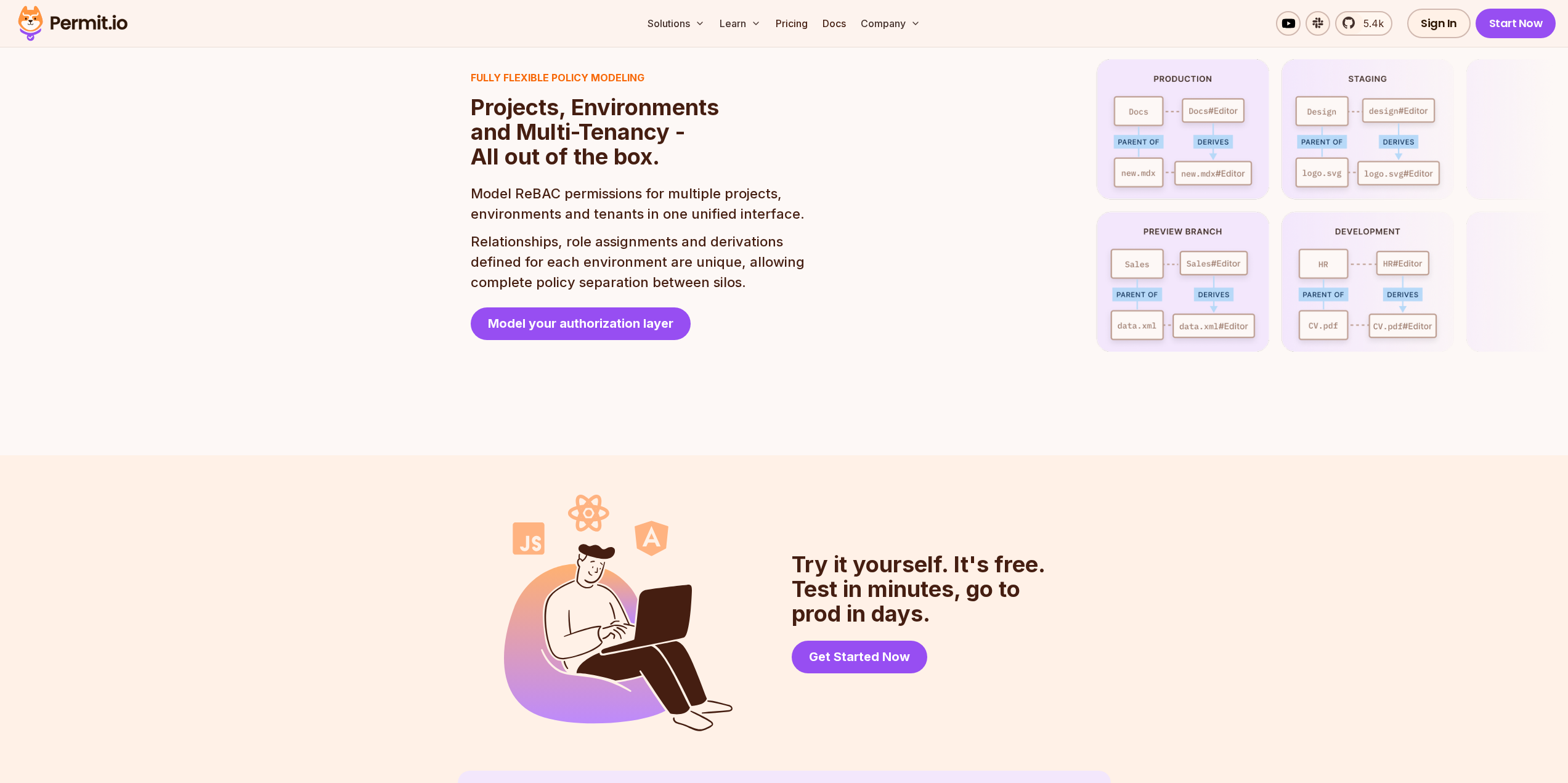
scroll to position [2586, 0]
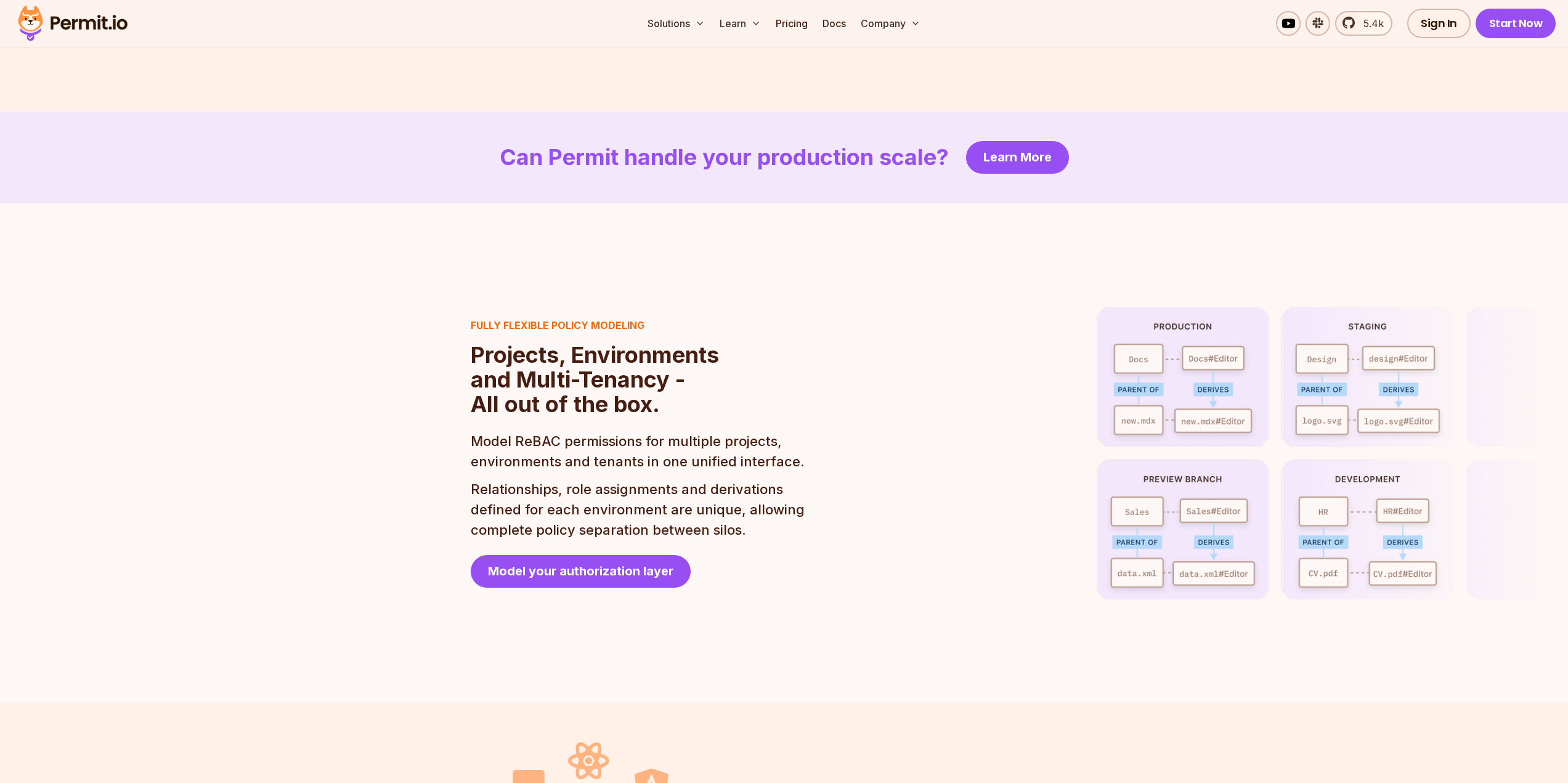
drag, startPoint x: 800, startPoint y: 732, endPoint x: 831, endPoint y: 732, distance: 31.0
